Goal: Task Accomplishment & Management: Manage account settings

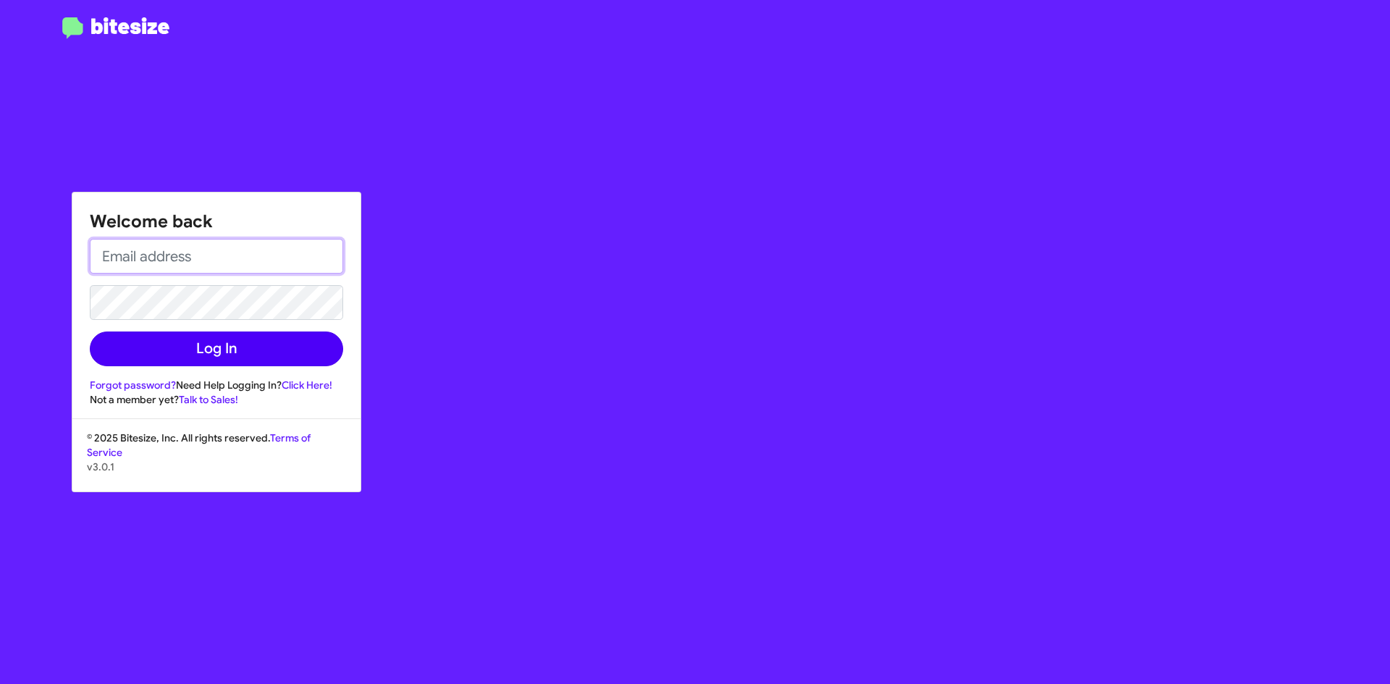
type input "ehl@hicksautogroup.com"
click at [214, 348] on button "Log In" at bounding box center [216, 349] width 253 height 35
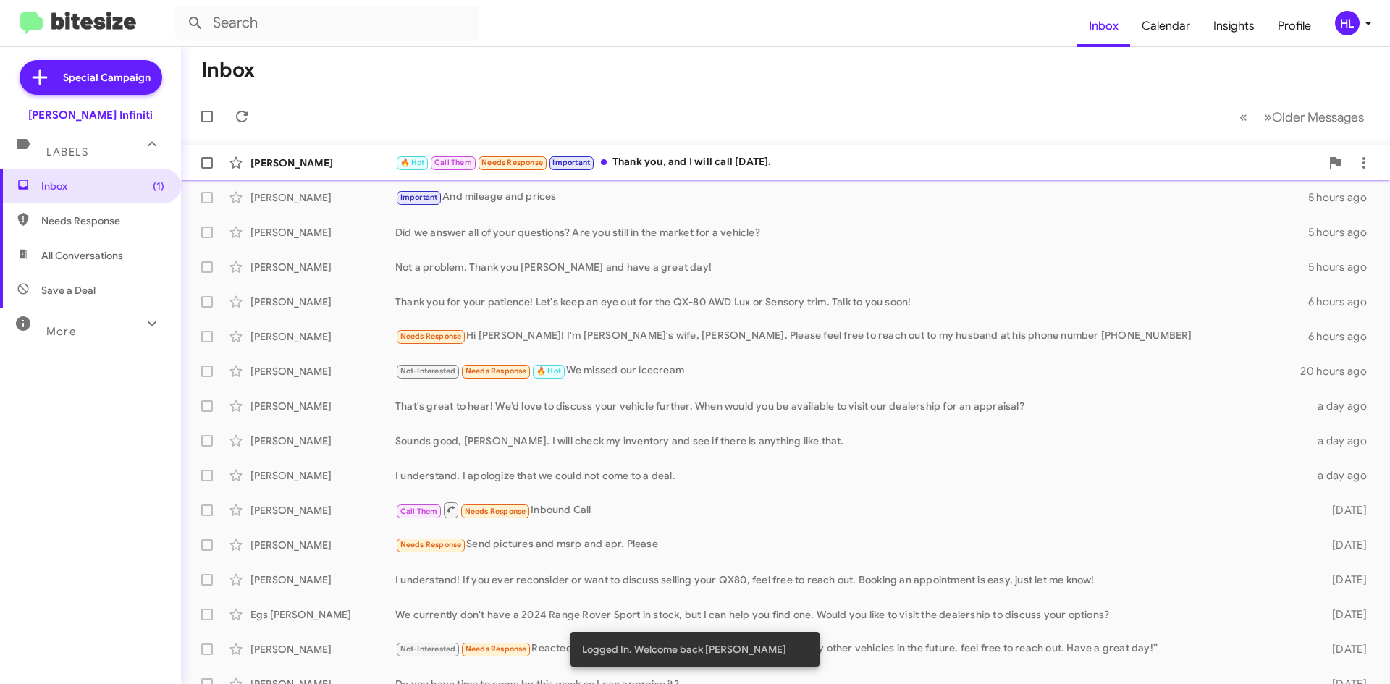
click at [310, 174] on div "Deborah Galatzan 🔥 Hot Call Them Needs Response Important Thank you, and I will…" at bounding box center [786, 162] width 1186 height 29
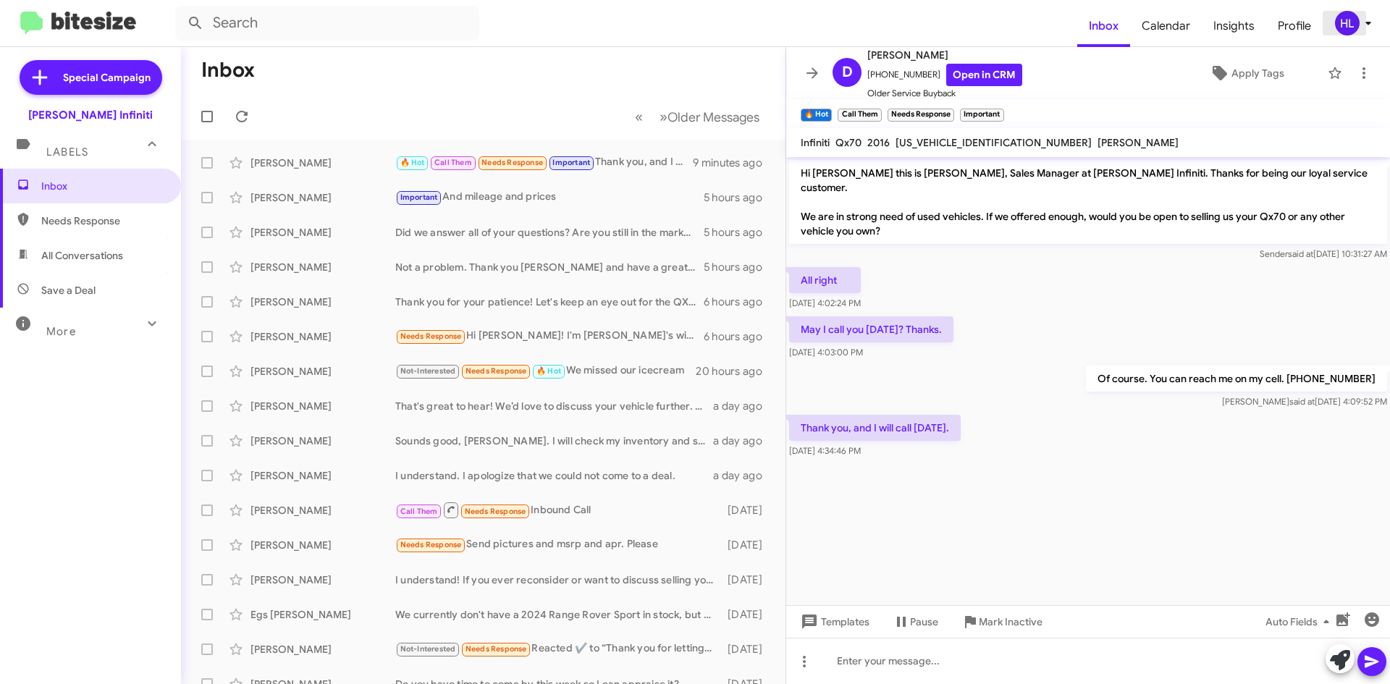
click at [1360, 30] on icon at bounding box center [1368, 22] width 17 height 17
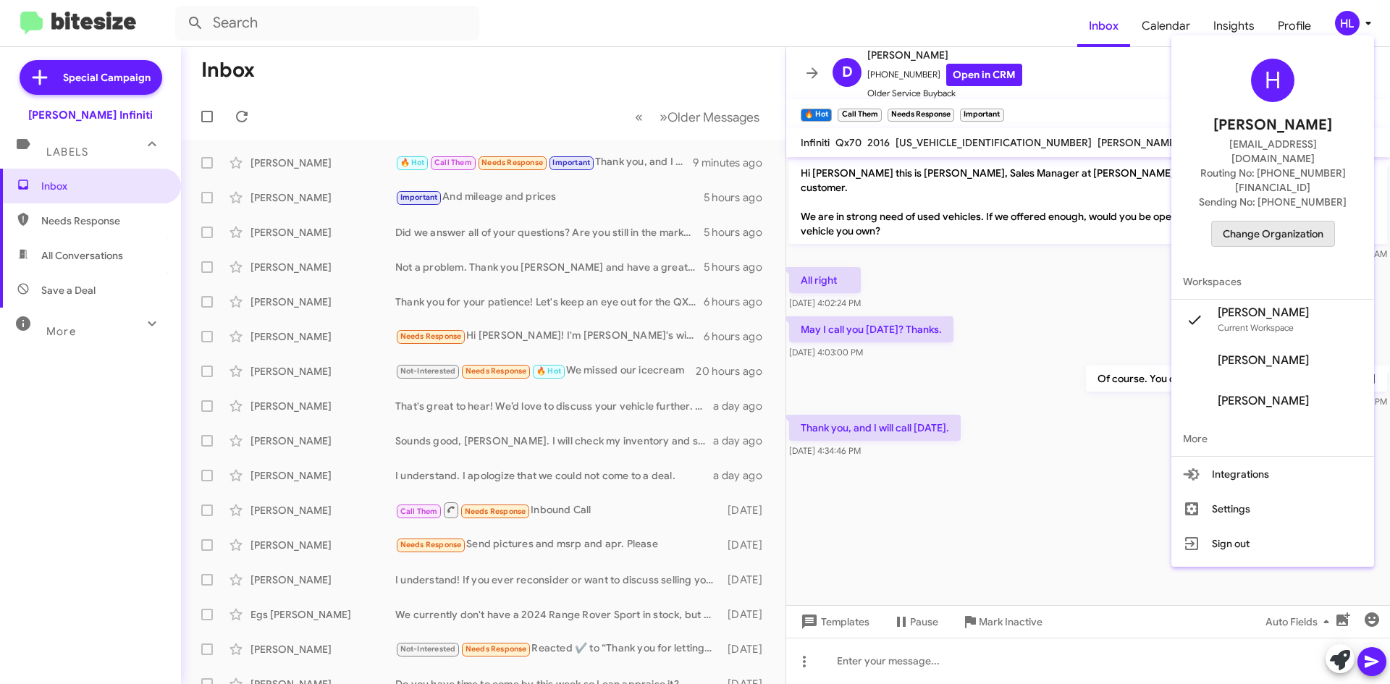
click at [1298, 222] on span "Change Organization" at bounding box center [1273, 234] width 101 height 25
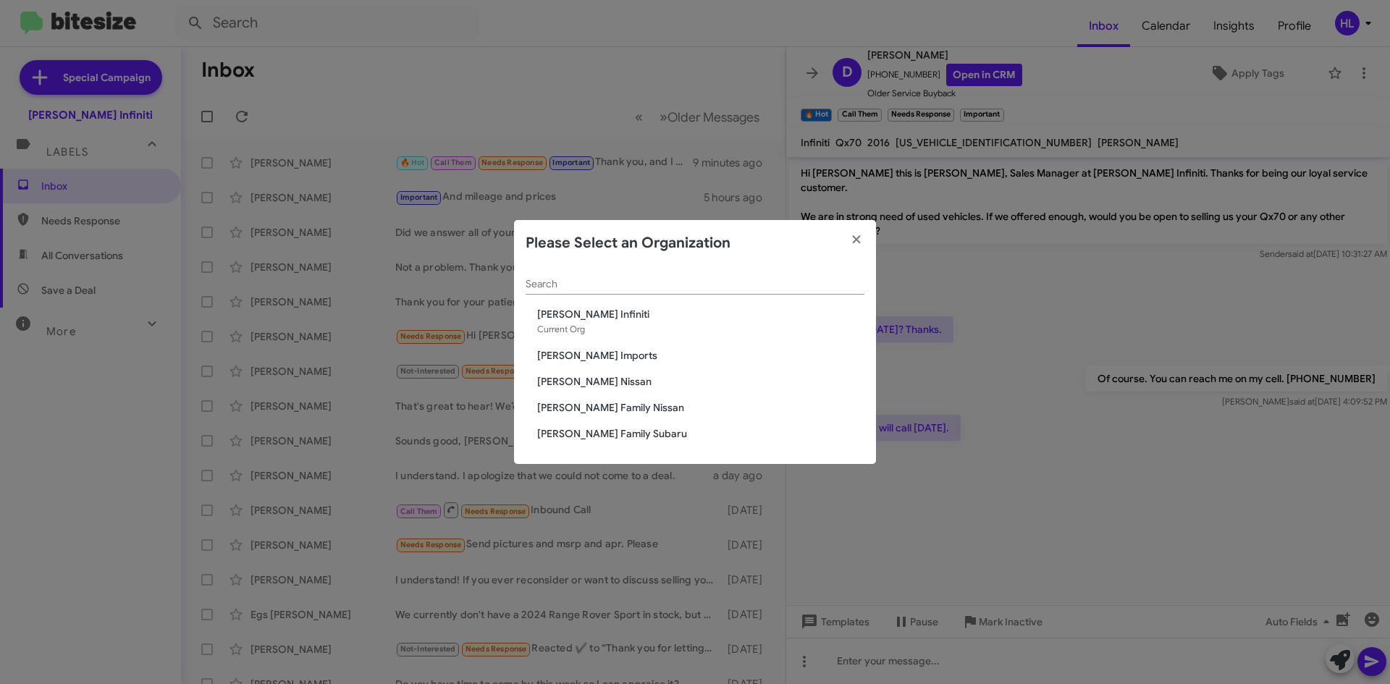
click at [599, 381] on span "[PERSON_NAME] Nissan" at bounding box center [700, 381] width 327 height 14
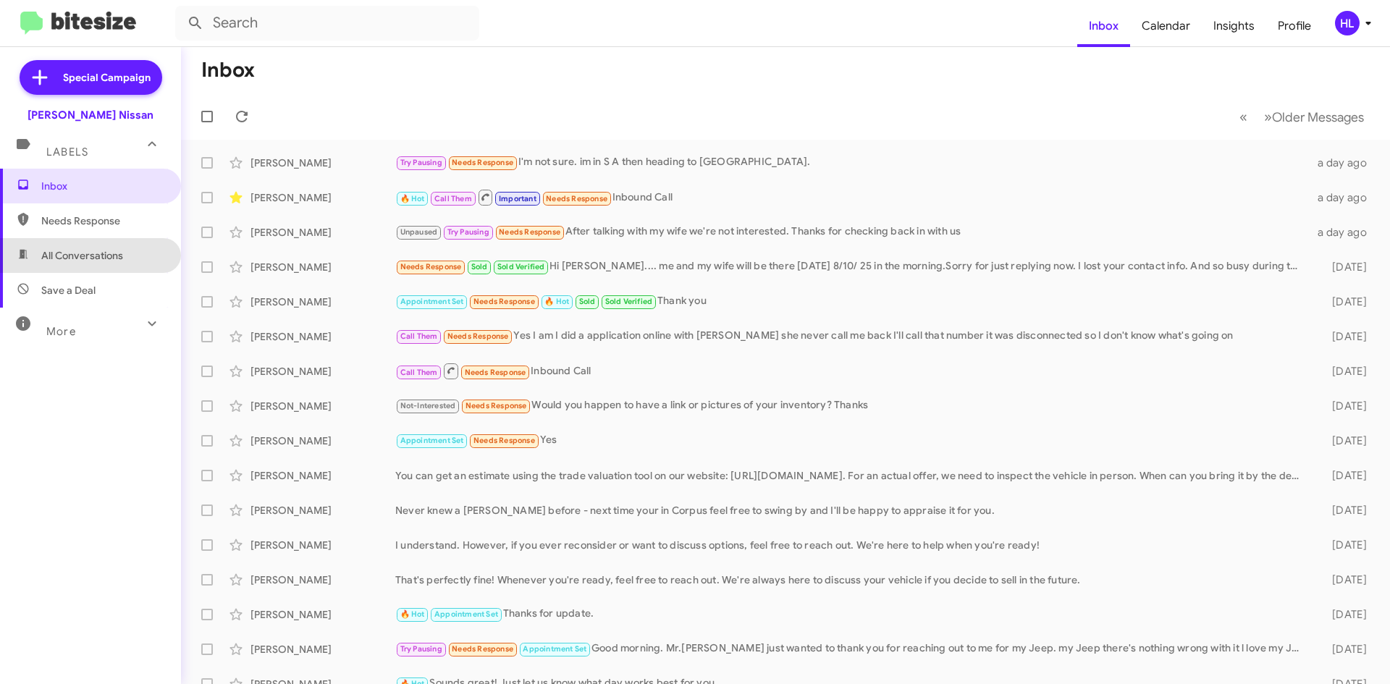
click at [117, 268] on span "All Conversations" at bounding box center [90, 255] width 181 height 35
type input "in:all-conversations"
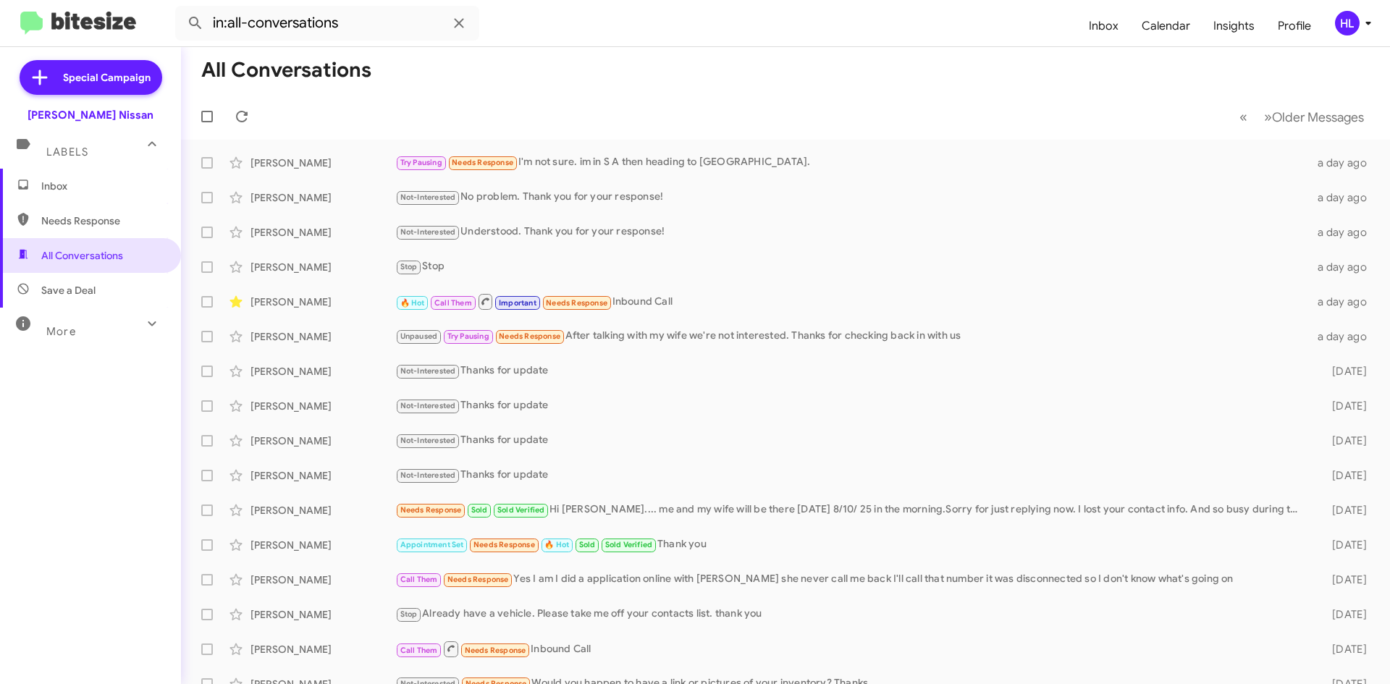
click at [117, 42] on mat-toolbar "in:all-conversations Inbox Calendar Insights Profile HL" at bounding box center [695, 23] width 1390 height 46
click at [119, 27] on img at bounding box center [78, 24] width 116 height 24
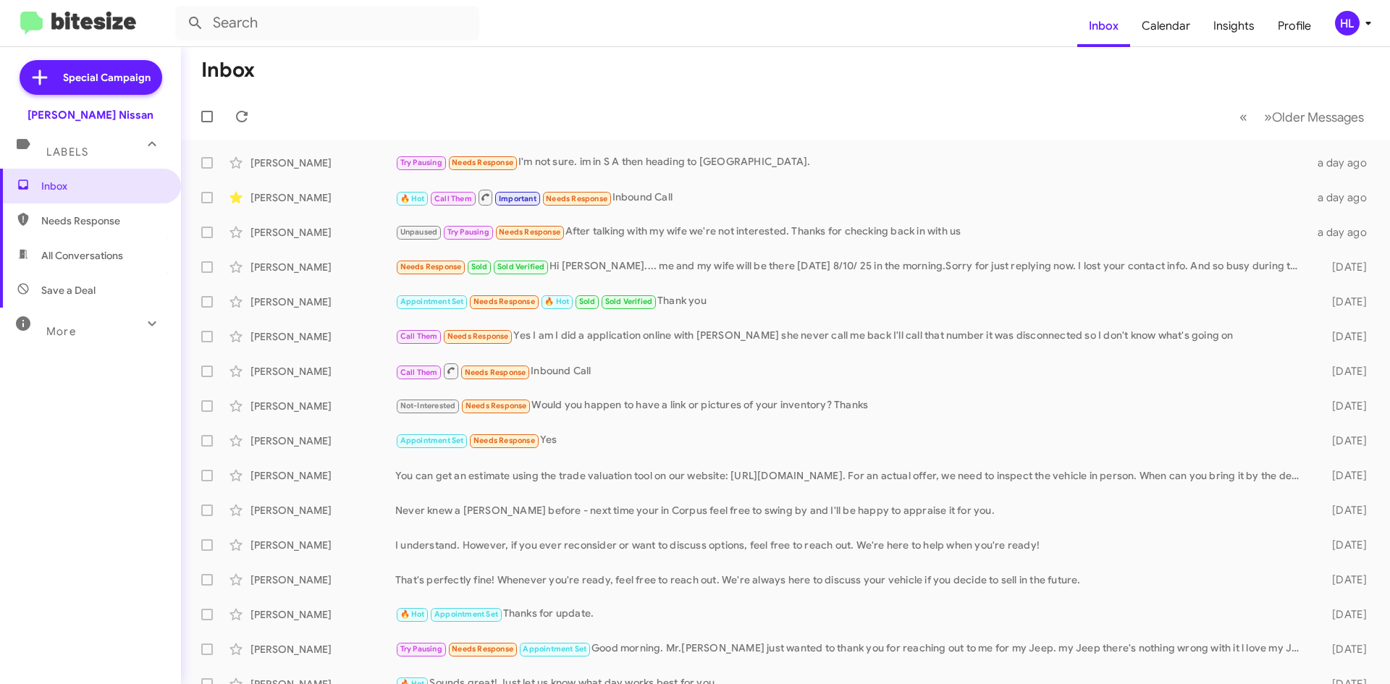
click at [106, 12] on img at bounding box center [78, 24] width 116 height 24
click at [94, 33] on img at bounding box center [78, 24] width 116 height 24
click at [86, 33] on img at bounding box center [78, 24] width 116 height 24
click at [93, 269] on span "All Conversations" at bounding box center [90, 255] width 181 height 35
type input "in:all-conversations"
